Goal: Information Seeking & Learning: Learn about a topic

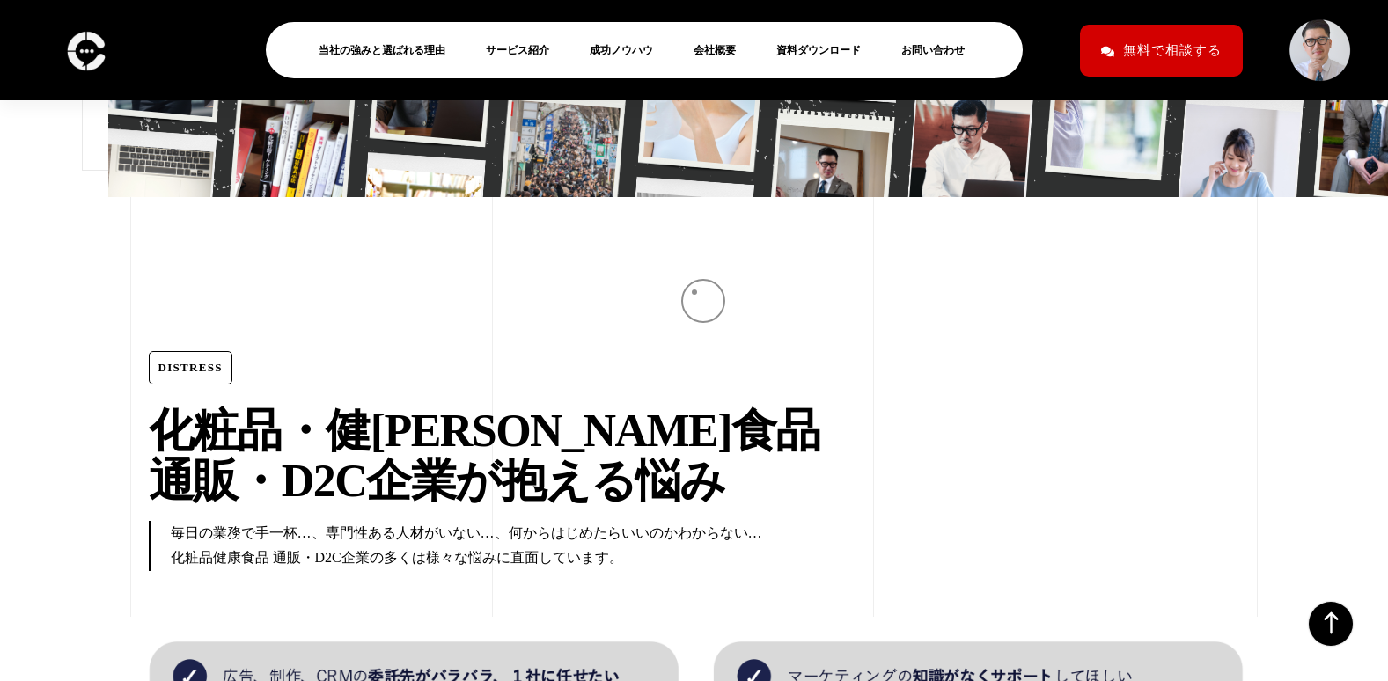
scroll to position [1144, 0]
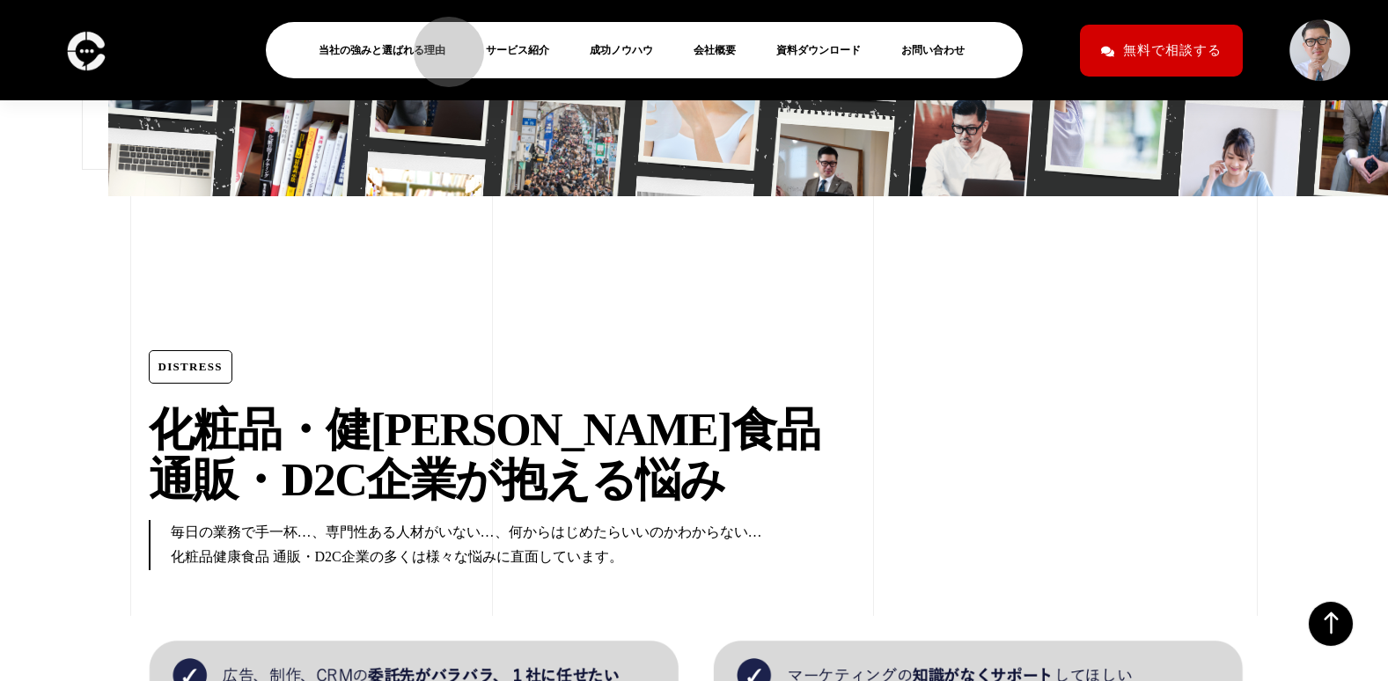
click at [440, 43] on link "当社の強みと選ばれる理由" at bounding box center [389, 50] width 141 height 21
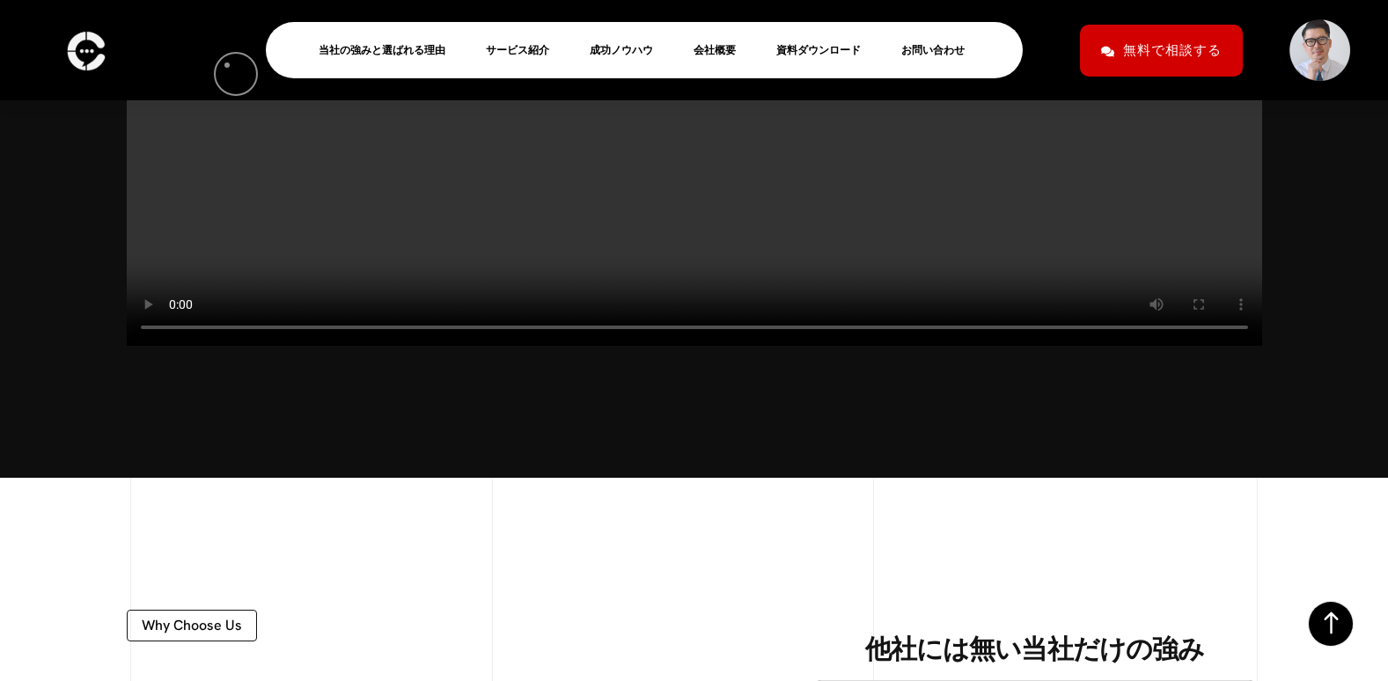
scroll to position [745, 0]
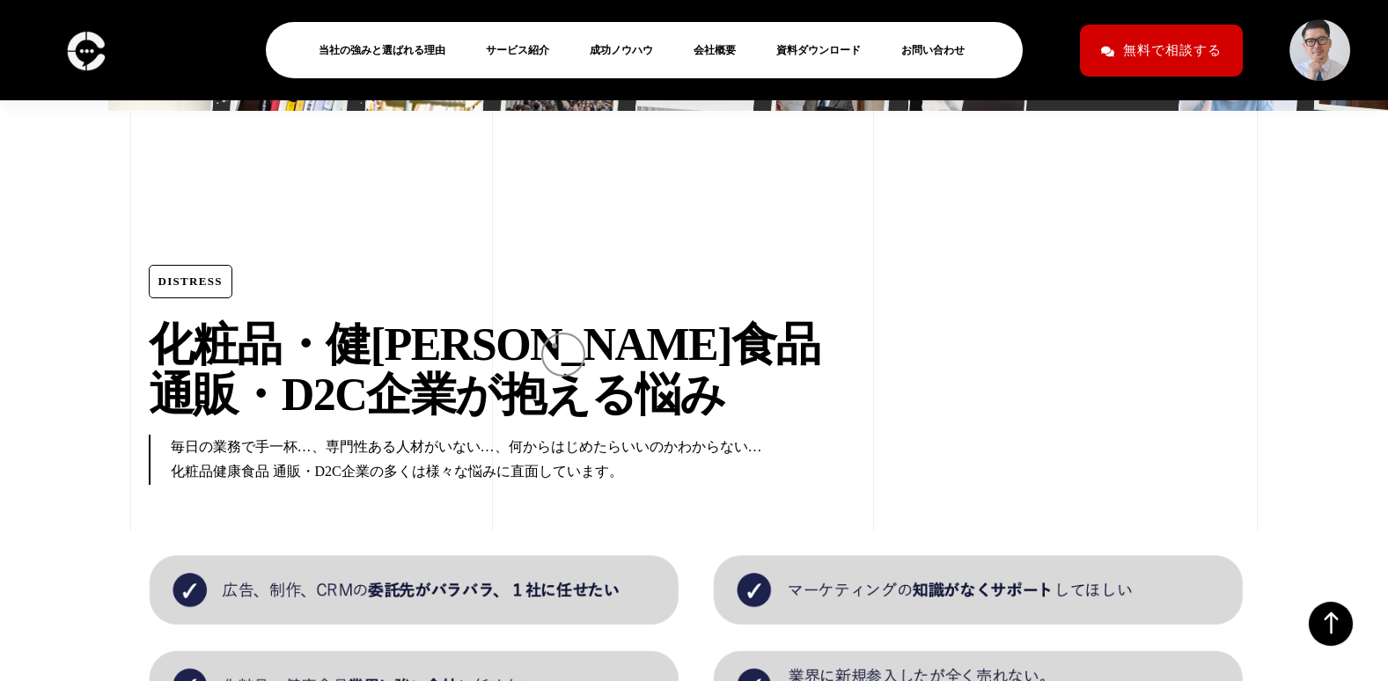
scroll to position [1232, 0]
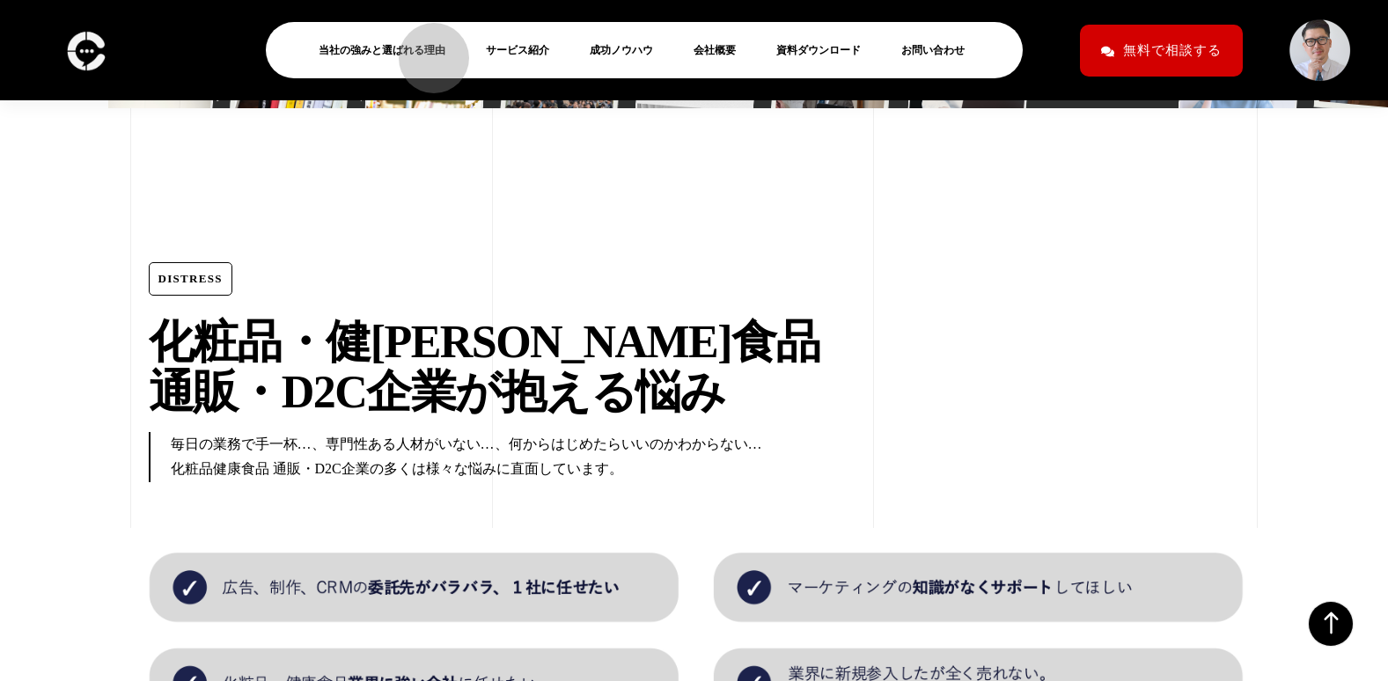
click at [425, 49] on link "当社の強みと選ばれる理由" at bounding box center [389, 50] width 141 height 21
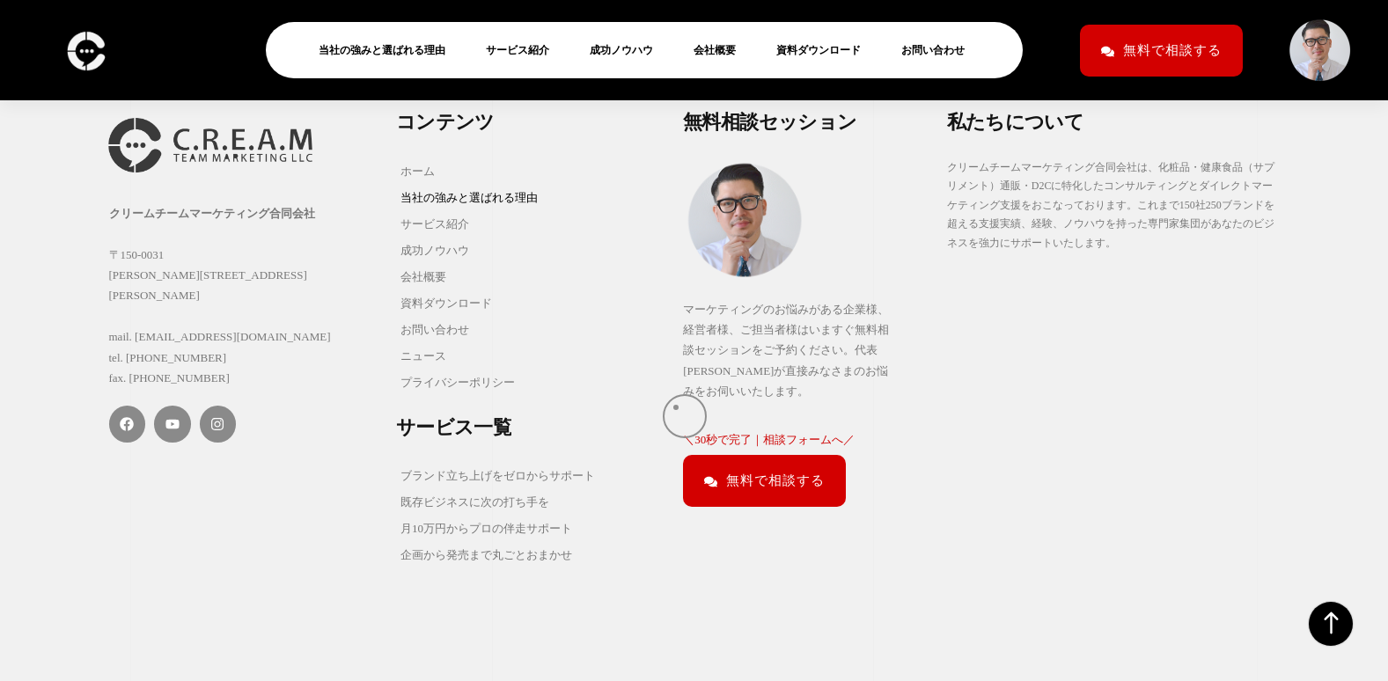
scroll to position [4632, 0]
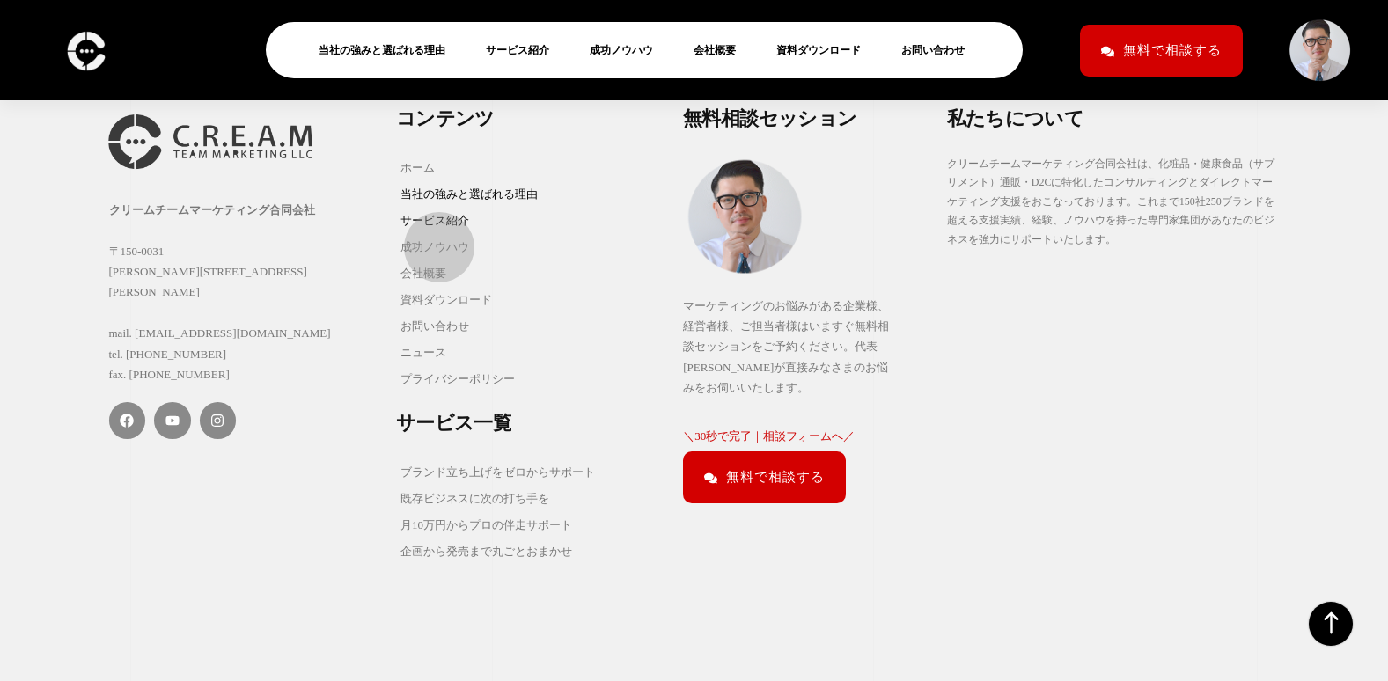
click at [430, 234] on link "サービス紹介" at bounding box center [469, 221] width 146 height 26
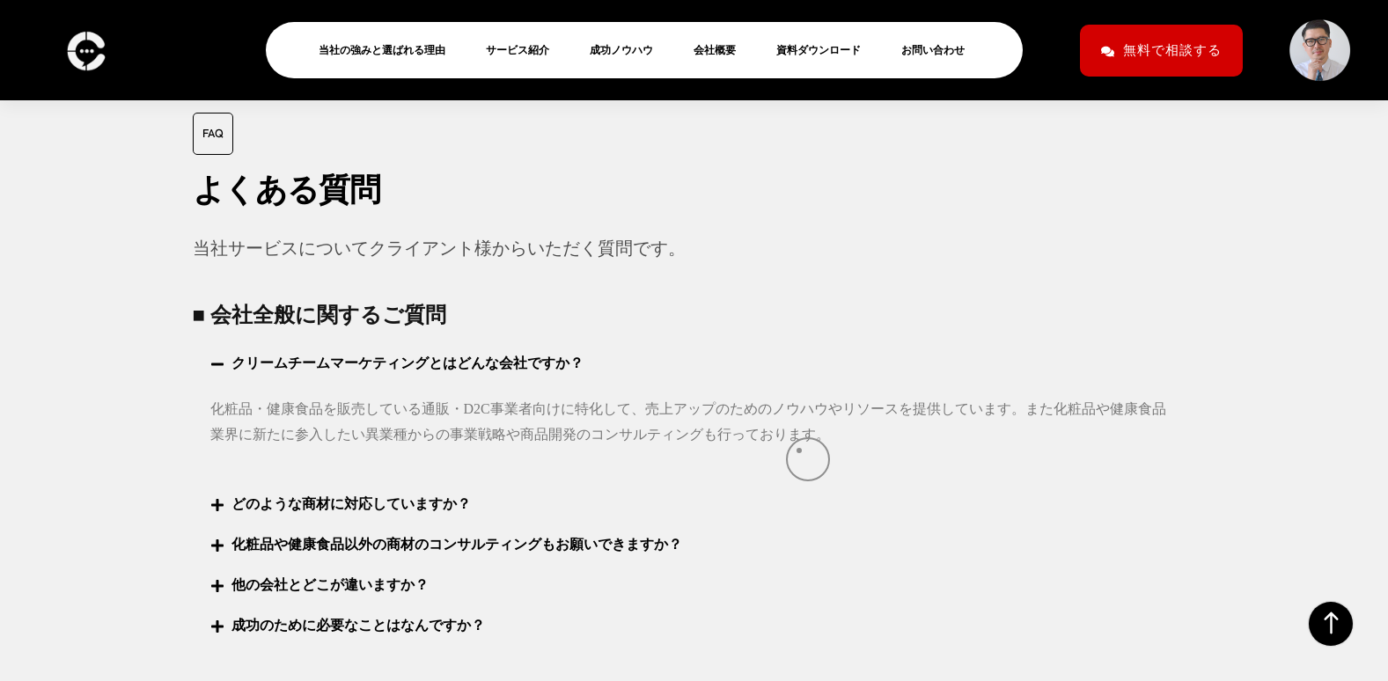
scroll to position [6595, 0]
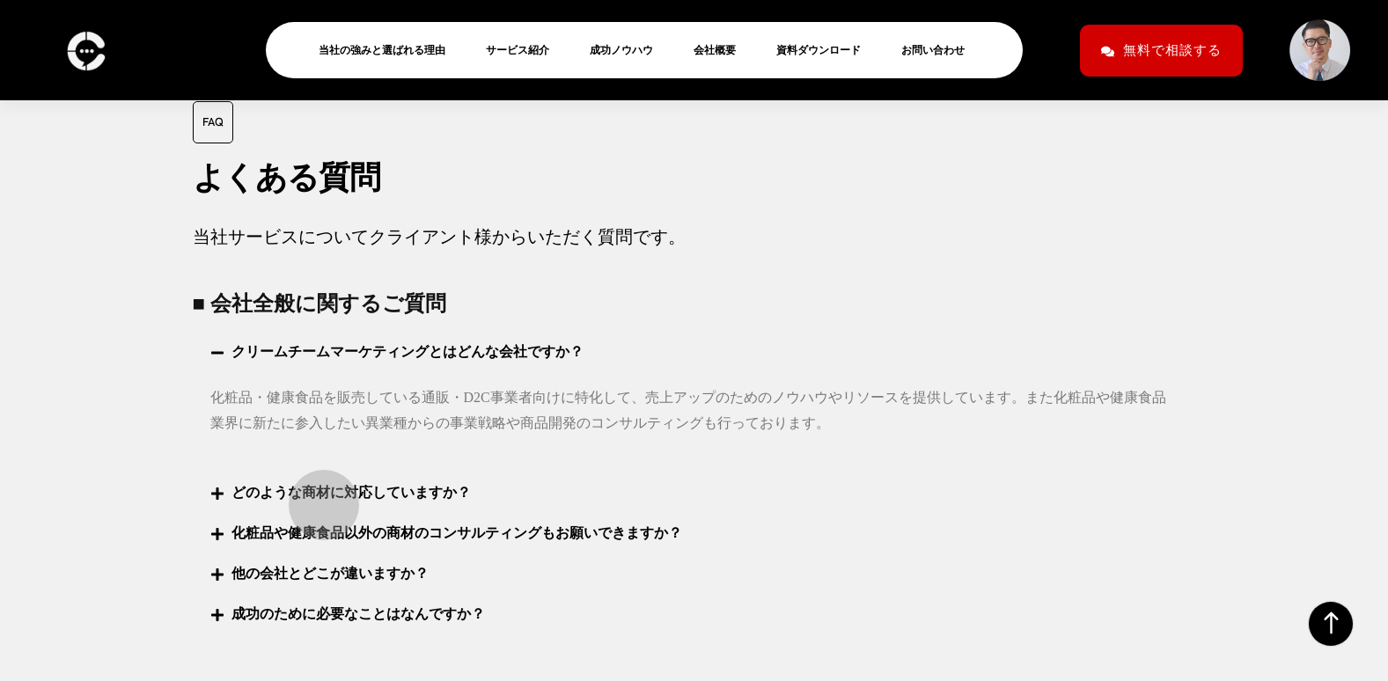
click at [325, 499] on link "どのような商材に対応していますか？" at bounding box center [350, 492] width 239 height 15
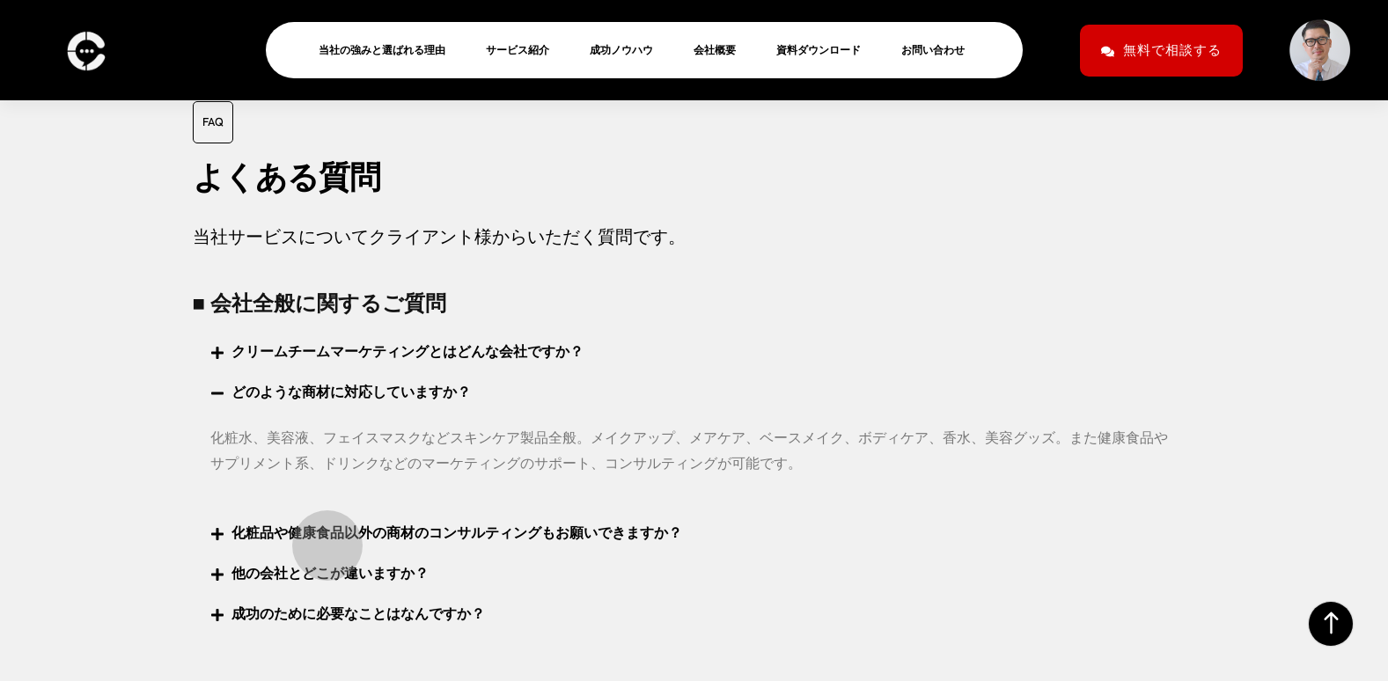
click at [324, 540] on link "化粧品や健康食品以外の商材のコンサルティングもお願いできますか？" at bounding box center [456, 532] width 451 height 15
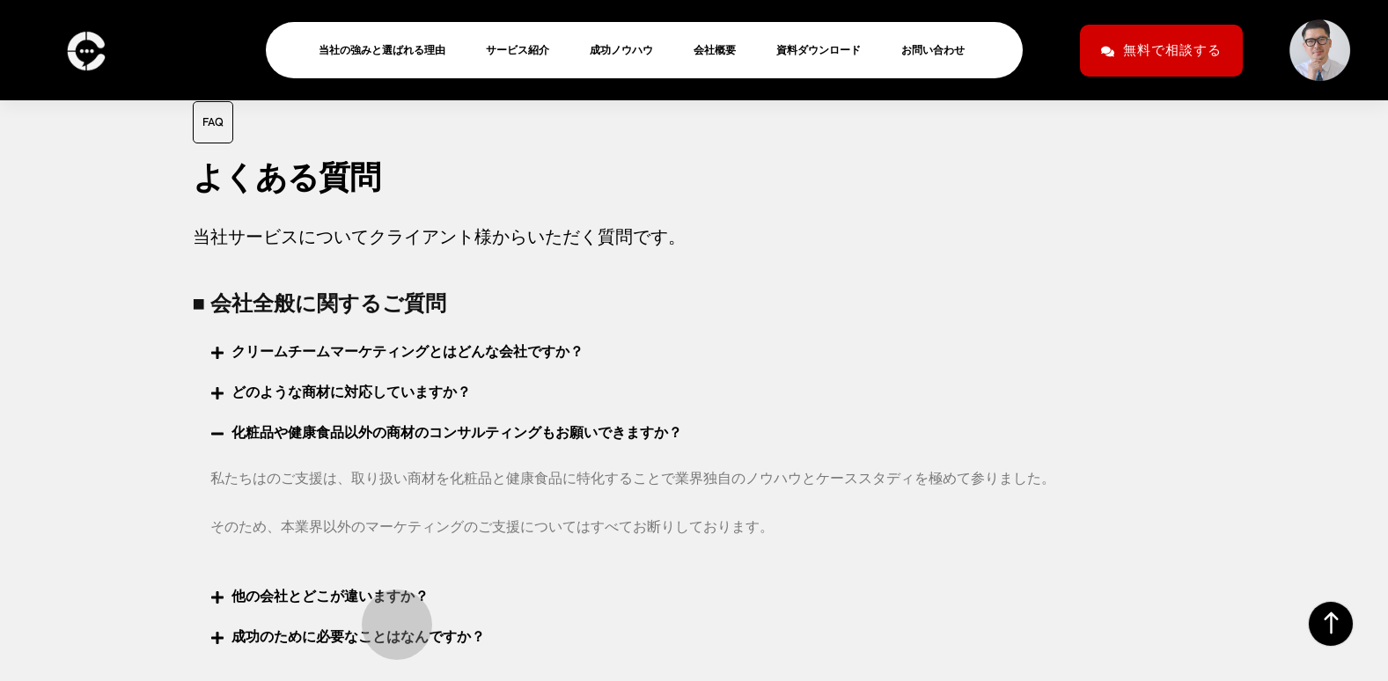
click at [388, 604] on link "他の会社とどこが違いますか？" at bounding box center [329, 596] width 197 height 15
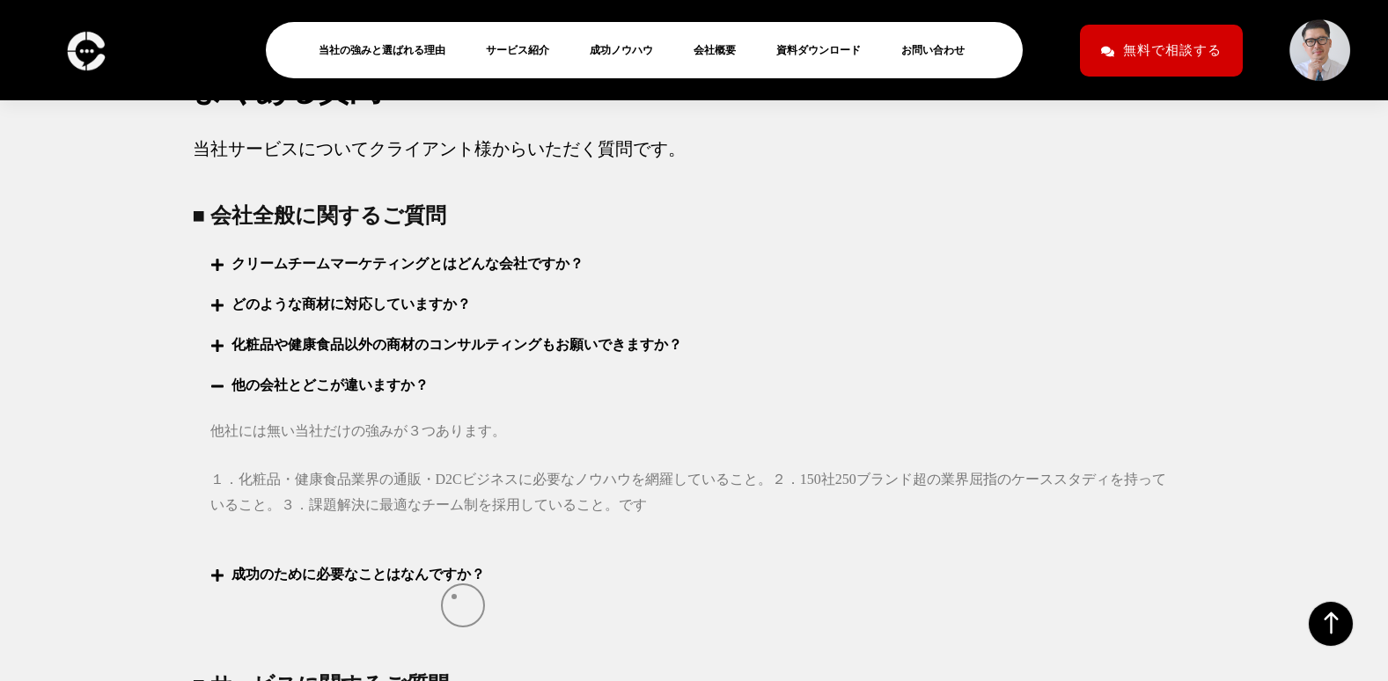
click at [454, 595] on div "成功のために必要なことはなんですか？" at bounding box center [694, 575] width 1003 height 40
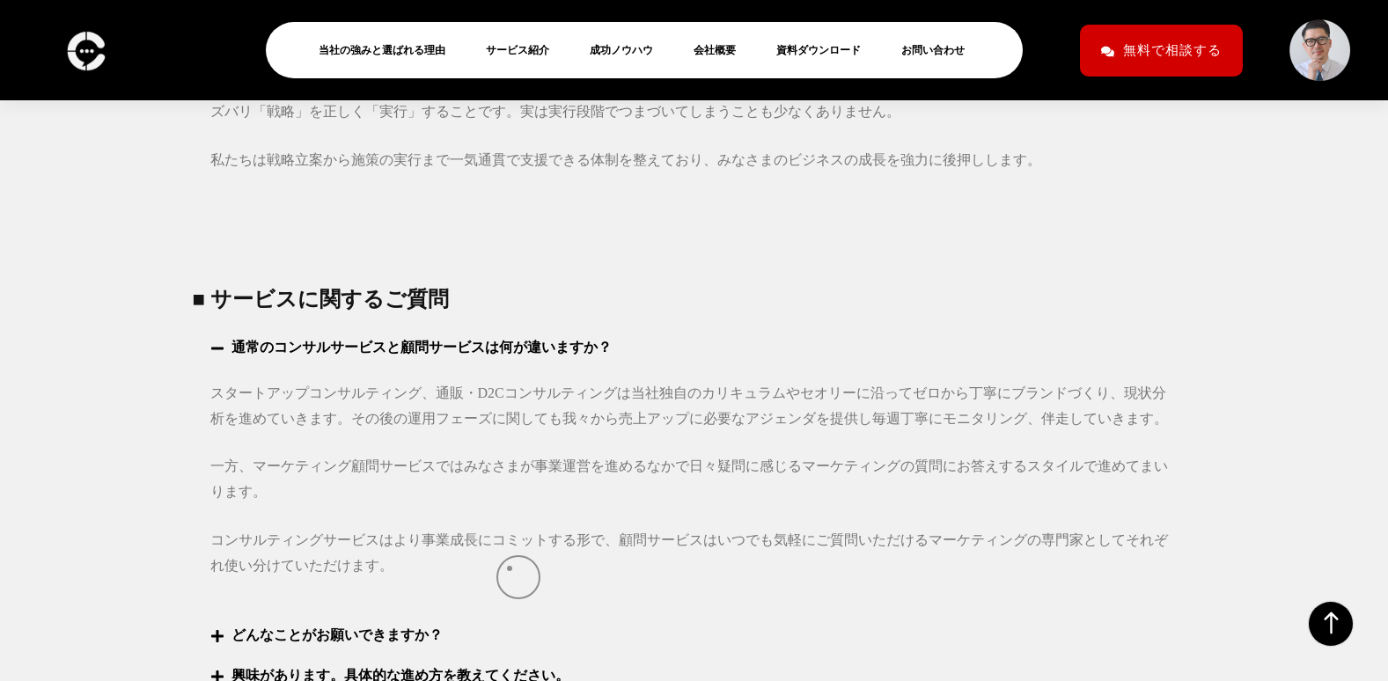
scroll to position [7045, 0]
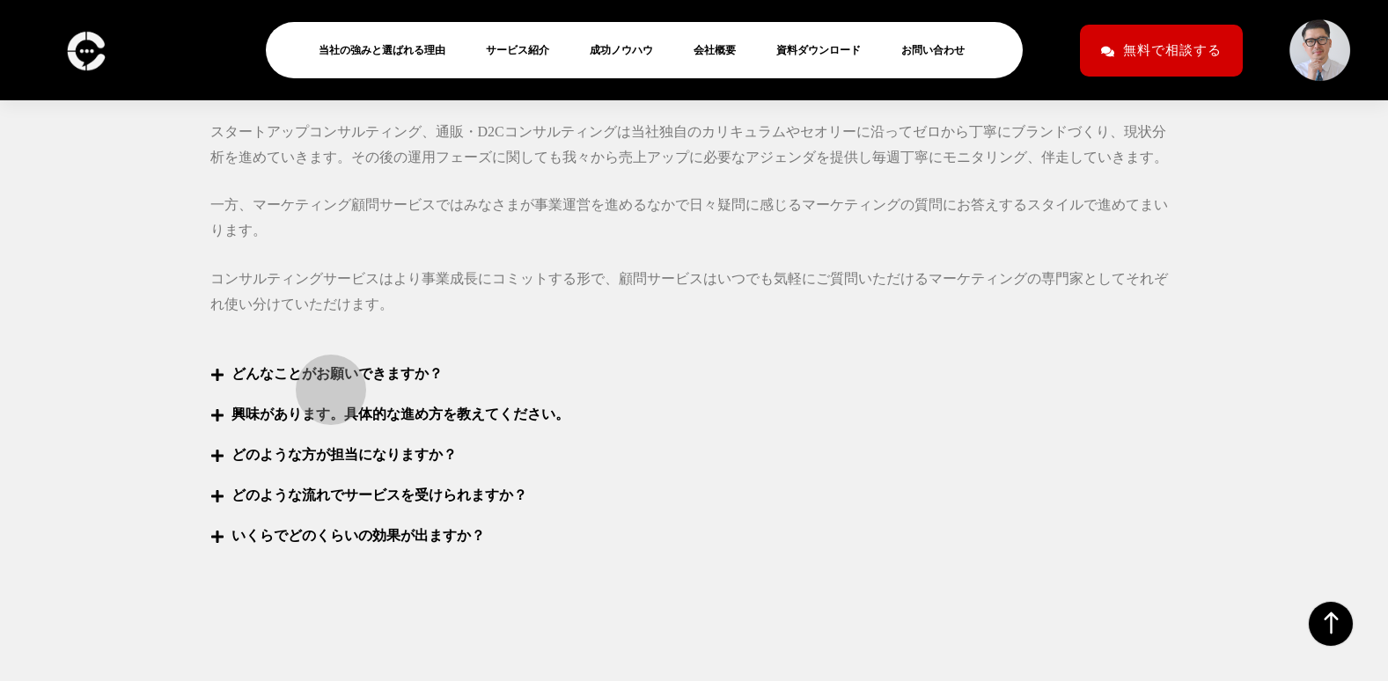
click at [324, 381] on link "どんなことがお願いできますか？" at bounding box center [336, 373] width 211 height 15
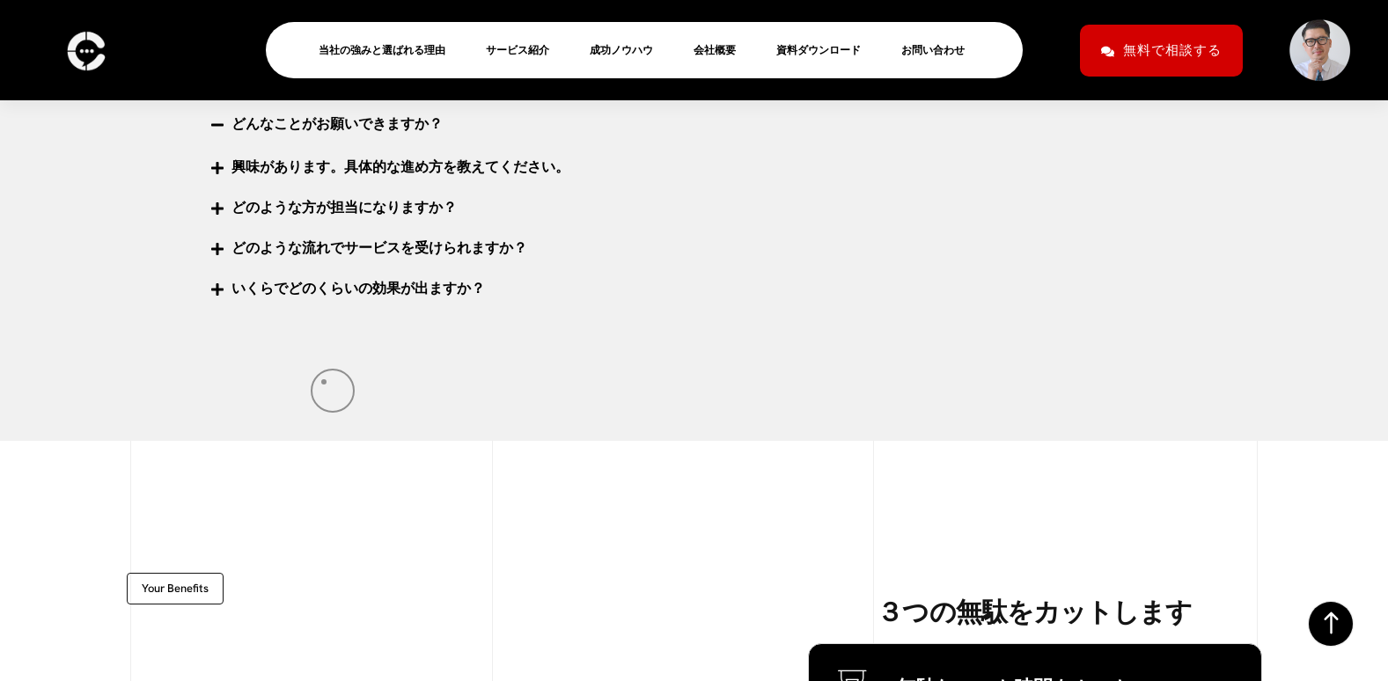
scroll to position [7309, 0]
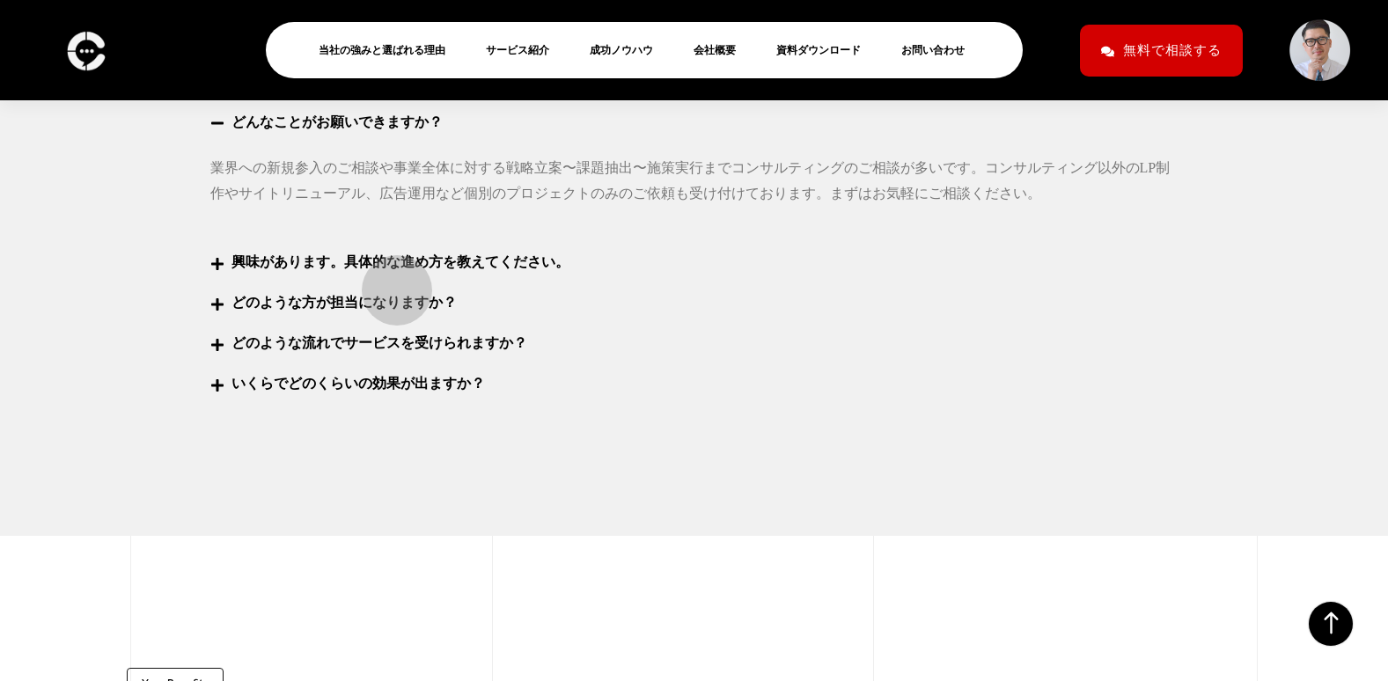
click at [388, 269] on link "興味があります。具体的な進め方を教えてください。" at bounding box center [400, 261] width 338 height 15
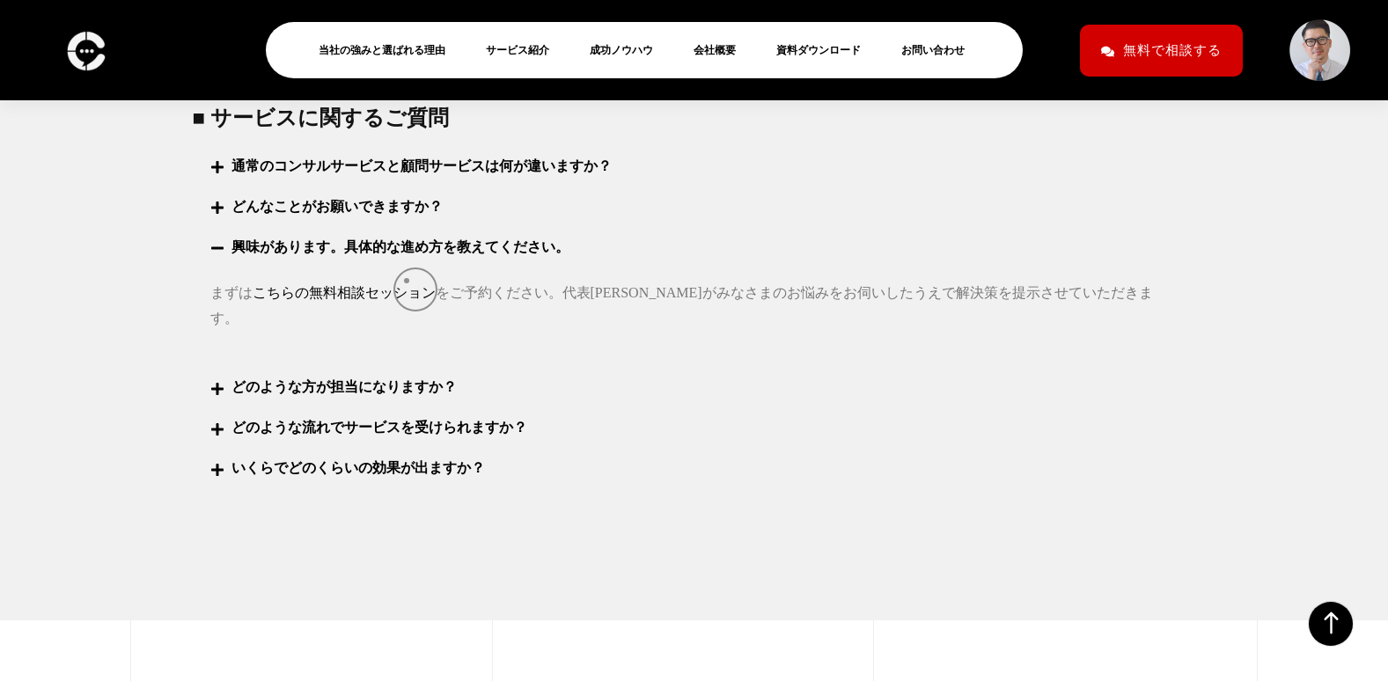
scroll to position [7221, 0]
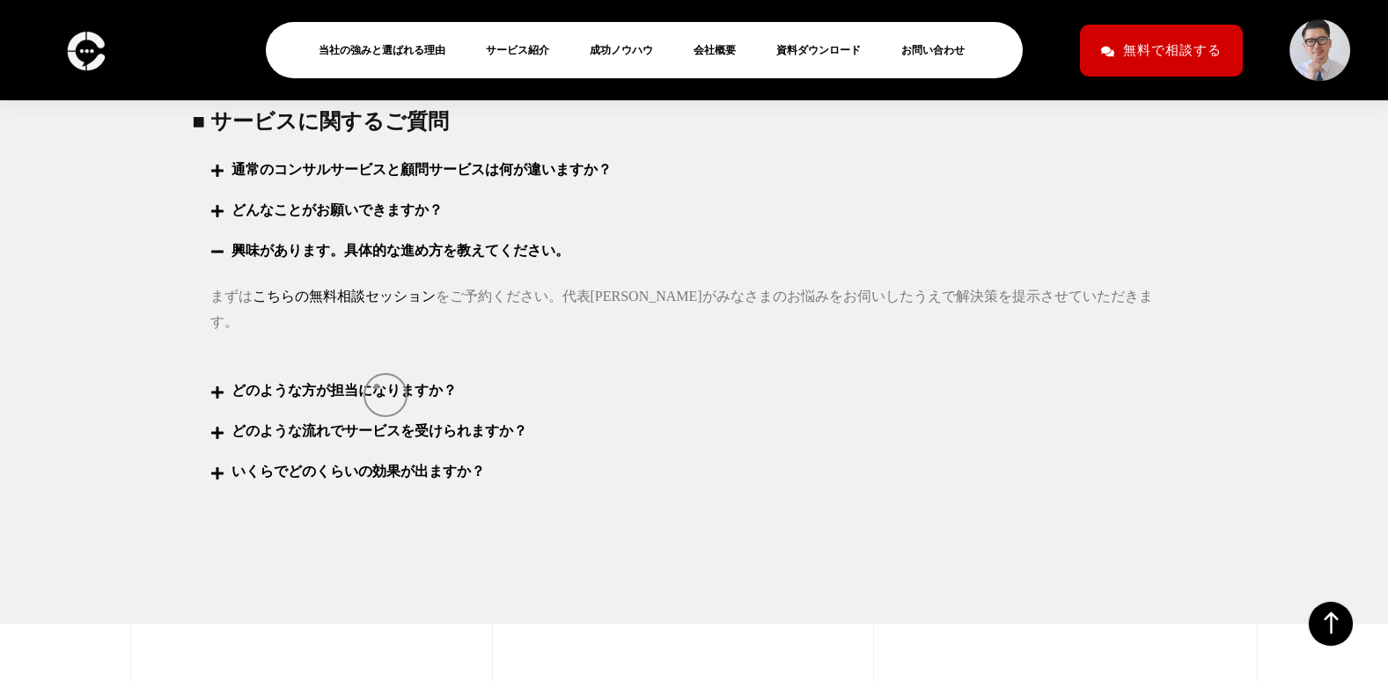
click at [377, 386] on div "どのような方が担当になりますか？" at bounding box center [694, 391] width 1003 height 40
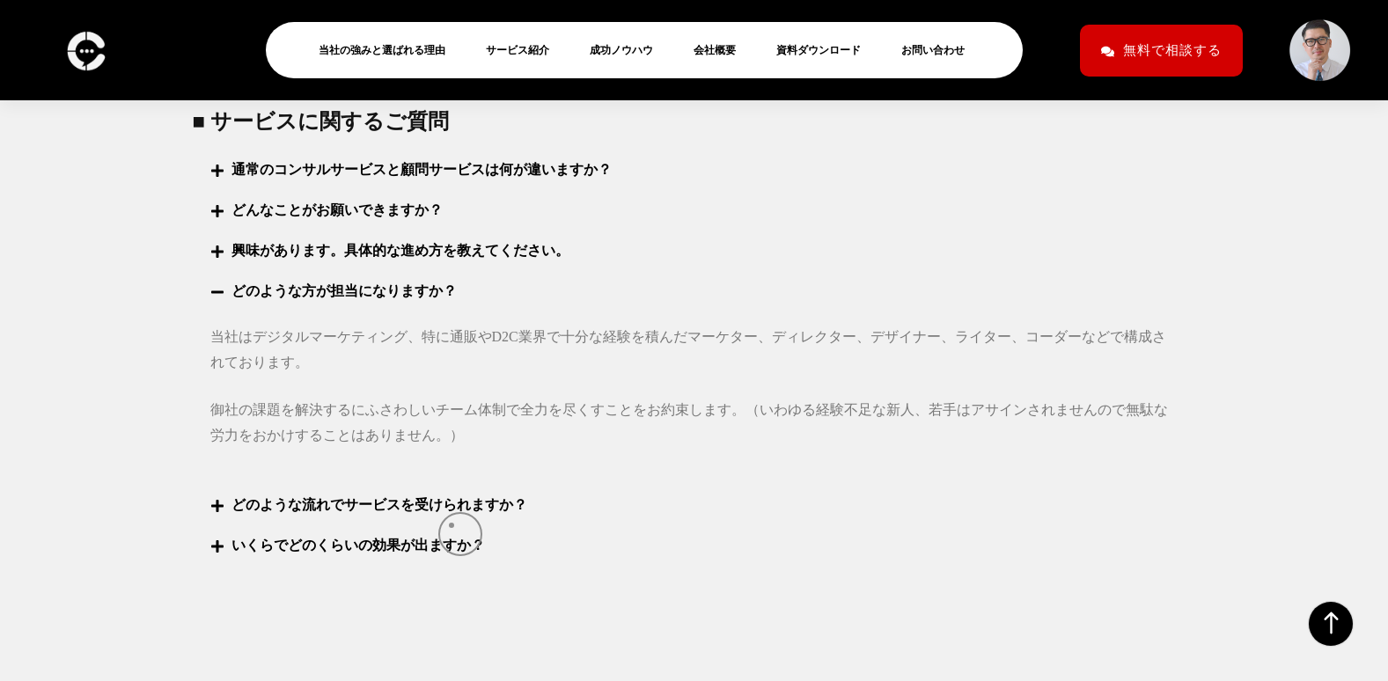
click at [452, 525] on div "どのような流れでサービスを受けられますか？" at bounding box center [694, 505] width 1003 height 40
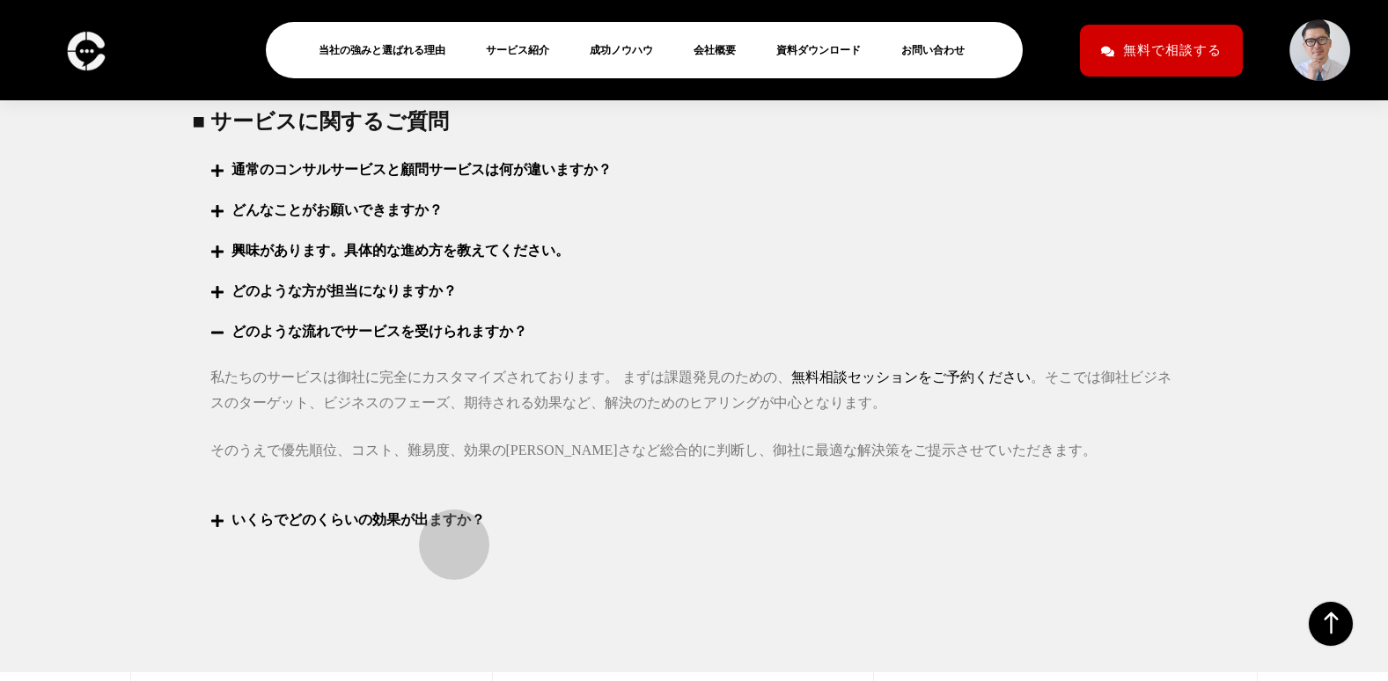
click at [445, 527] on link "いくらでどのくらいの効果が出ますか？" at bounding box center [357, 519] width 253 height 15
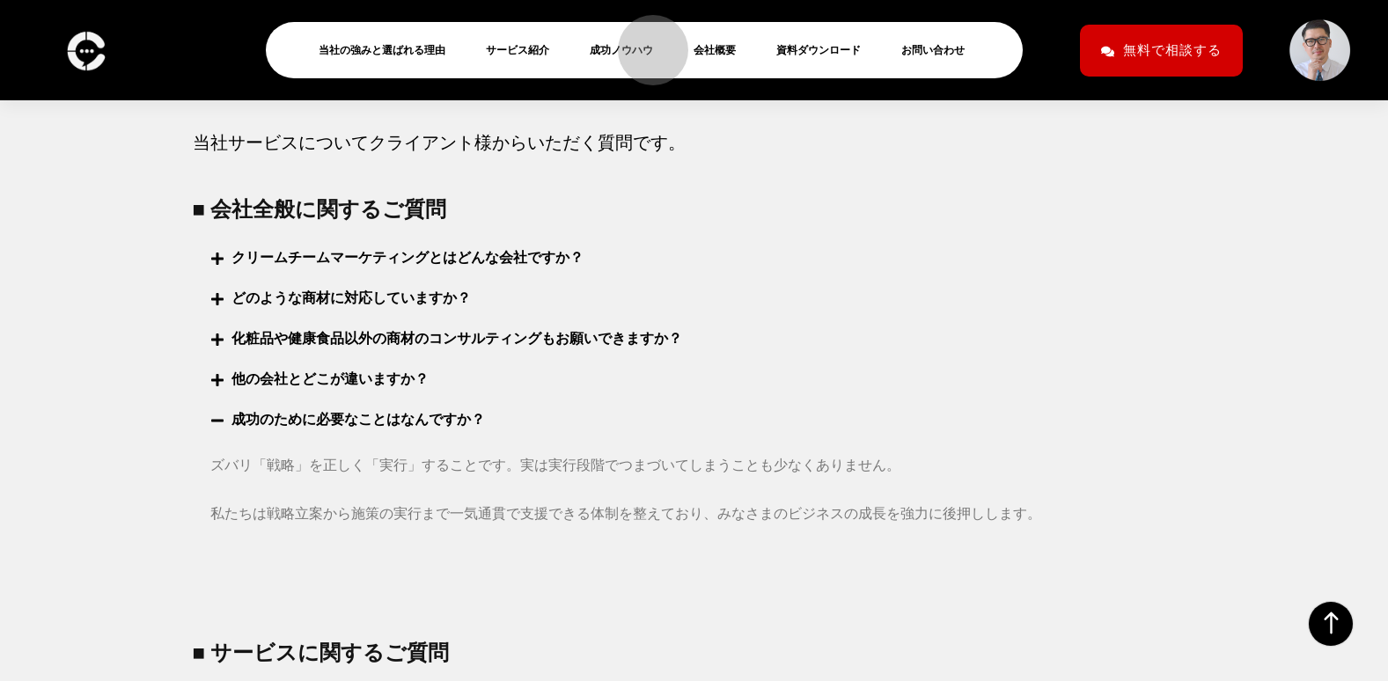
scroll to position [6689, 0]
click at [563, 42] on link "サービス紹介" at bounding box center [524, 50] width 77 height 21
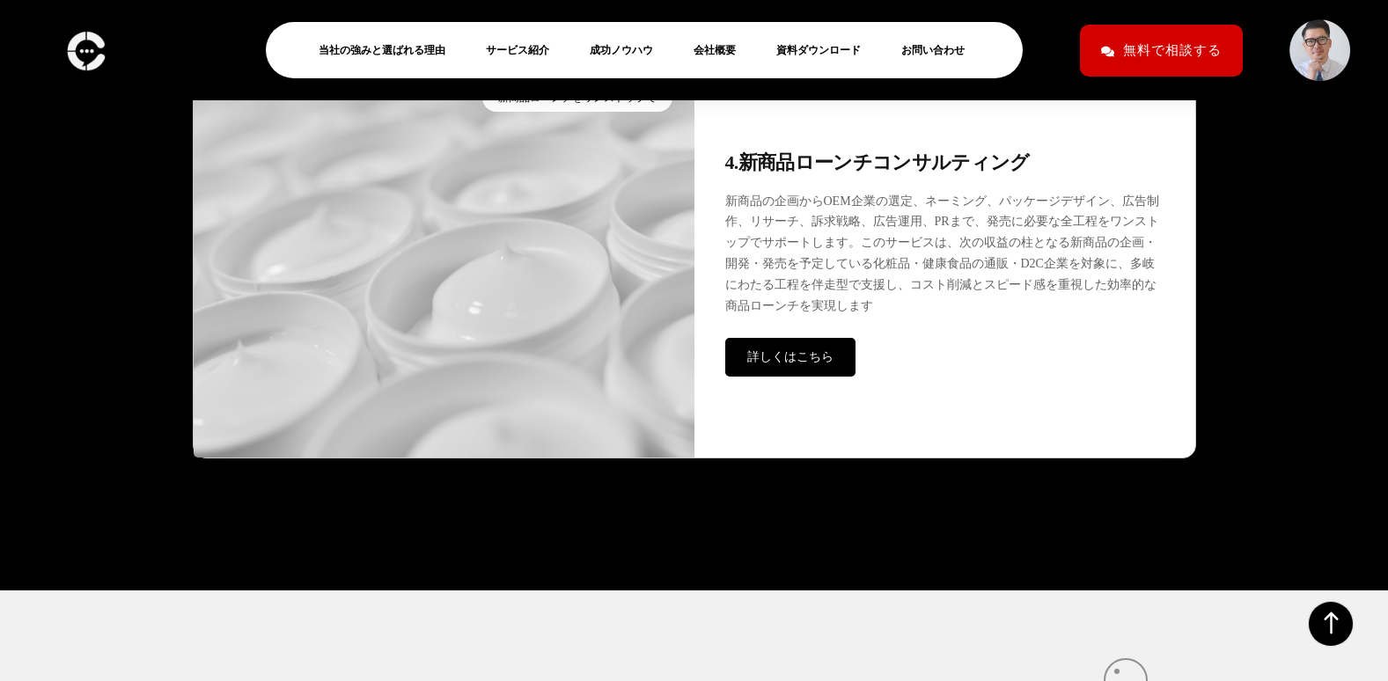
scroll to position [5944, 0]
